Goal: Navigation & Orientation: Go to known website

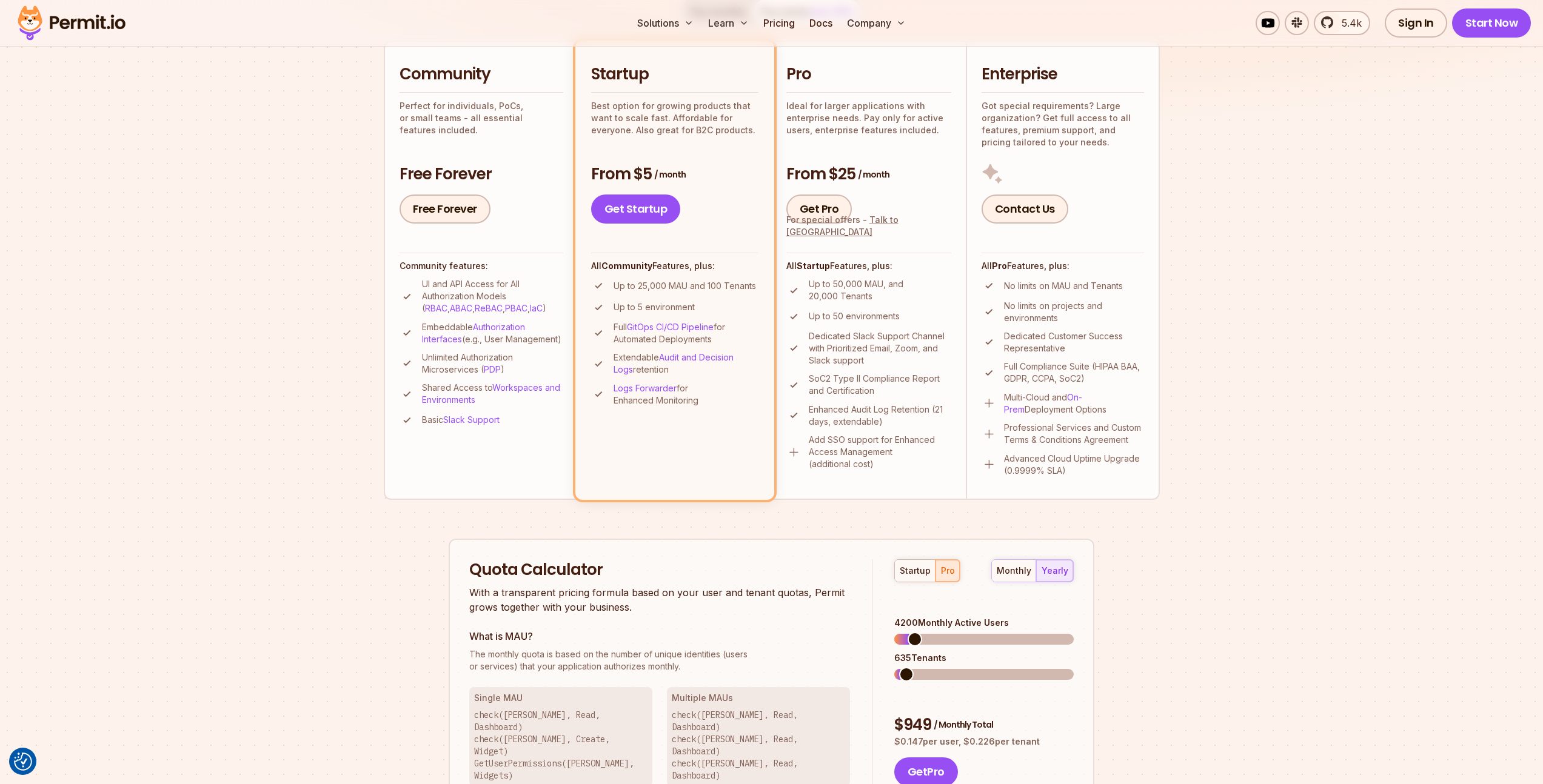
scroll to position [275, 0]
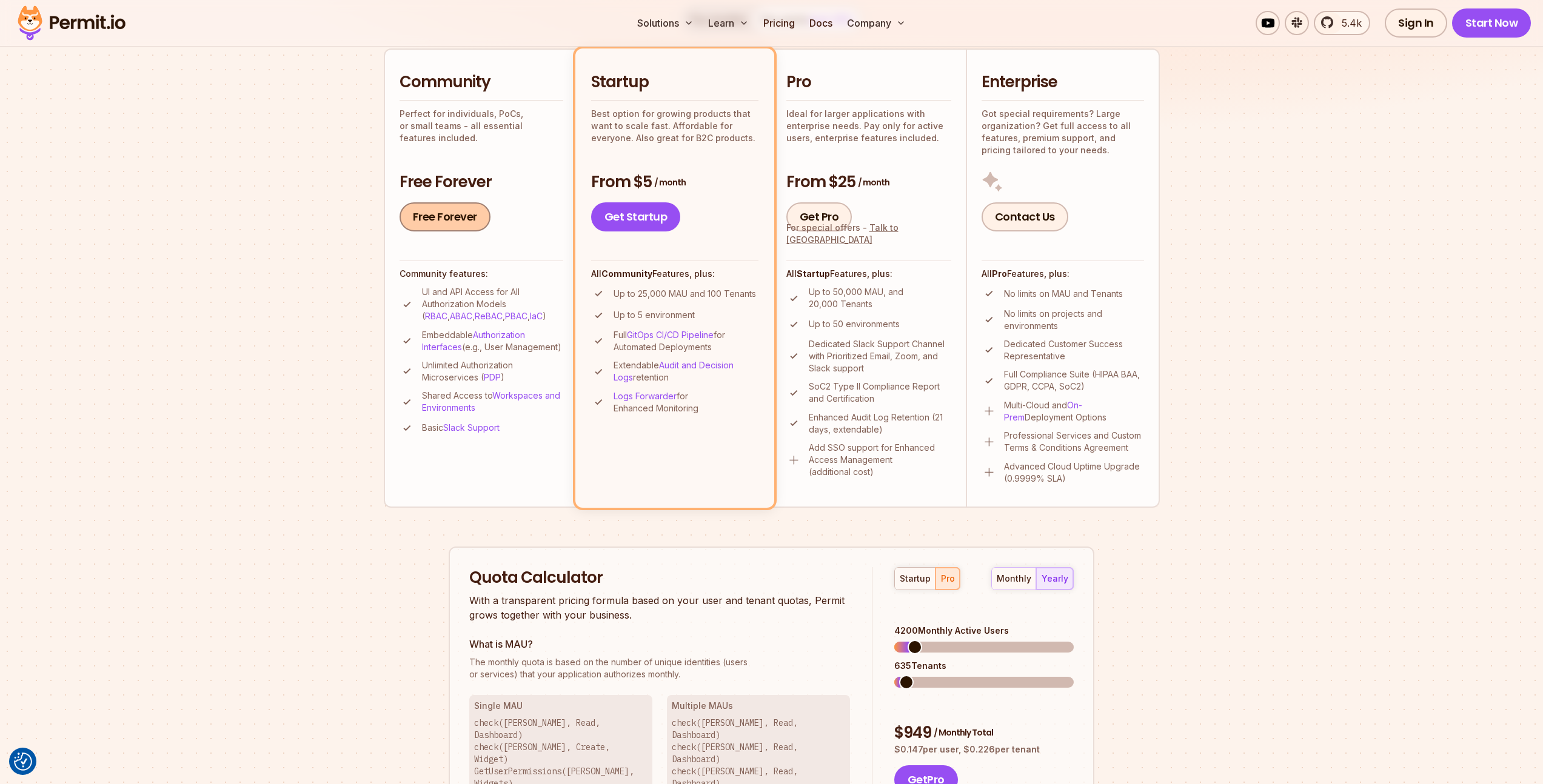
click at [448, 210] on link "Free Forever" at bounding box center [445, 217] width 91 height 29
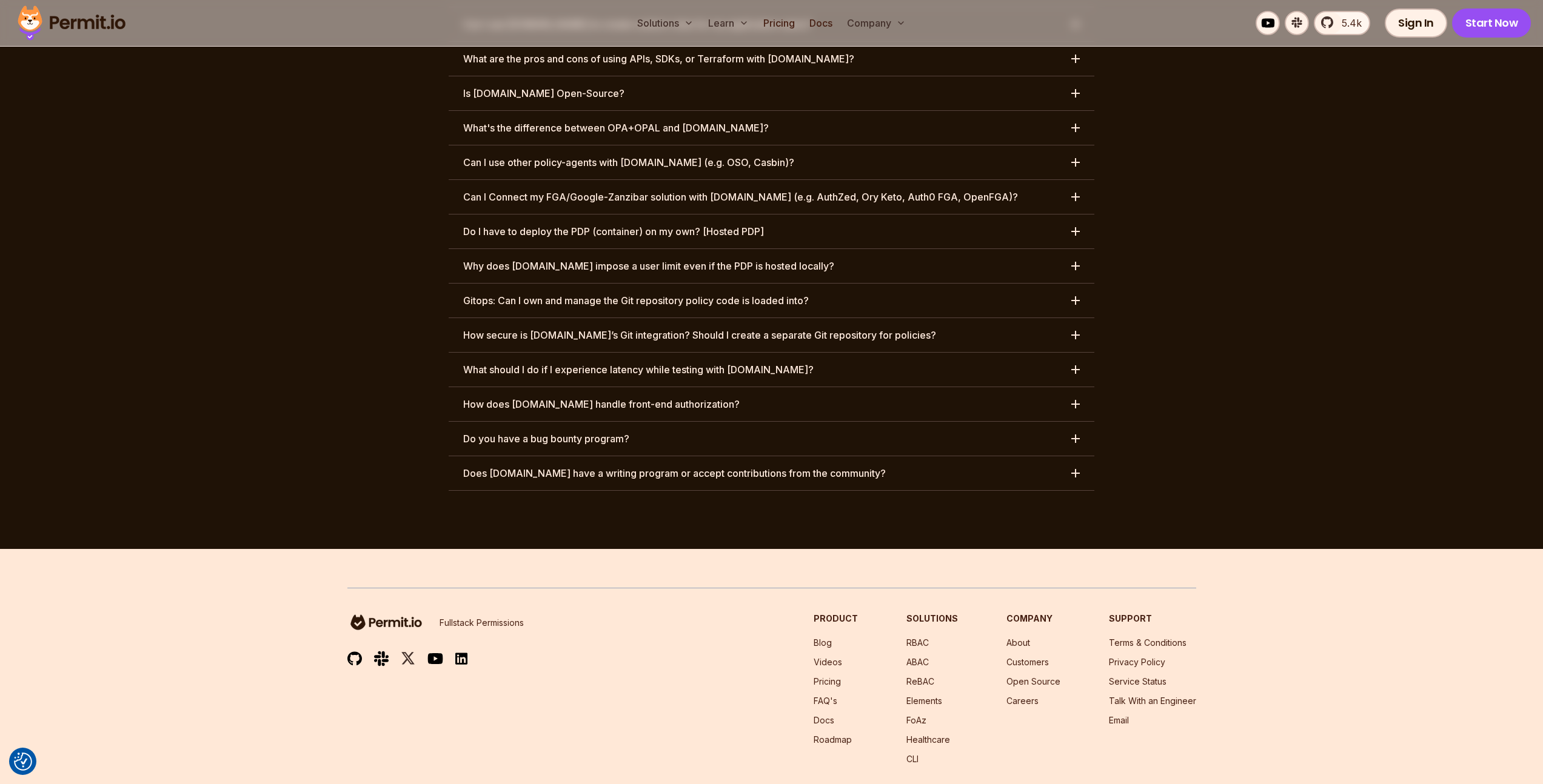
scroll to position [6050, 0]
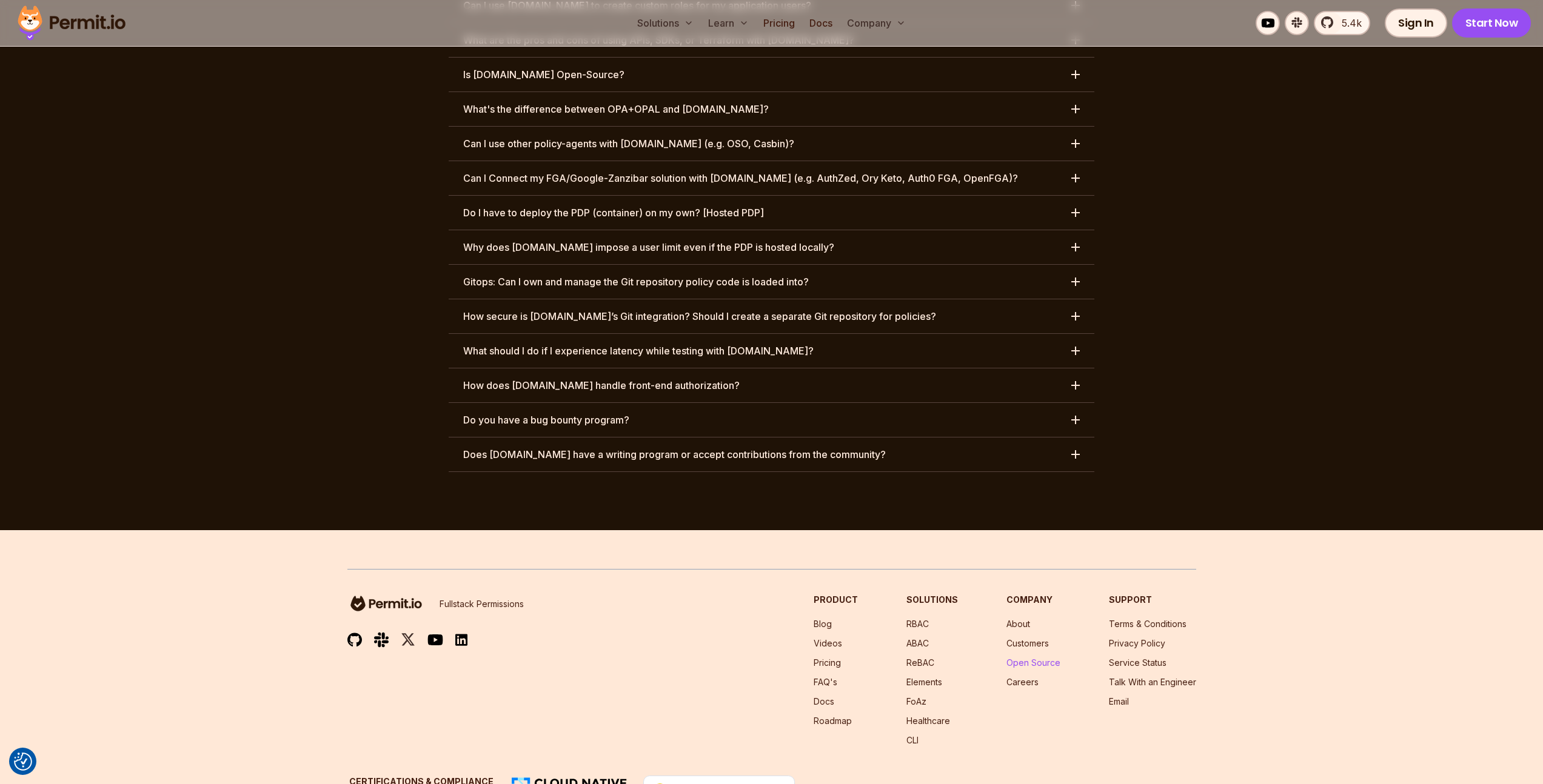
click at [1050, 657] on link "Open Source" at bounding box center [1033, 662] width 54 height 10
